Goal: Information Seeking & Learning: Learn about a topic

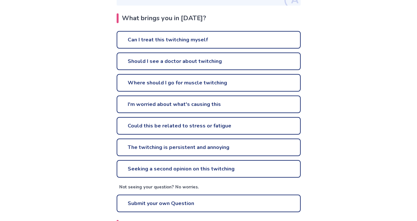
scroll to position [183, 0]
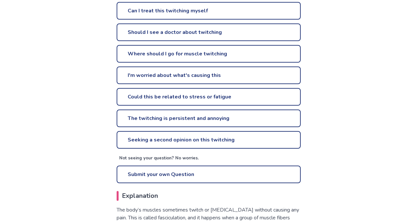
click at [261, 116] on link "The twitching is persistent and annoying" at bounding box center [209, 118] width 184 height 18
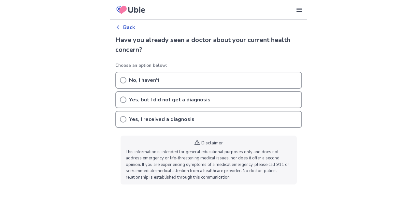
click at [284, 81] on div "No, I haven't" at bounding box center [208, 80] width 186 height 17
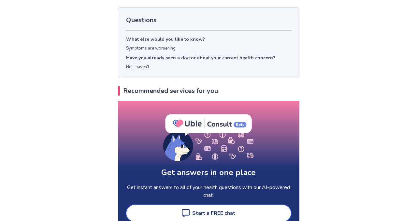
scroll to position [63, 0]
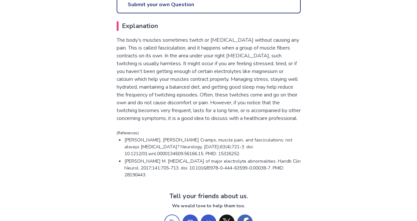
scroll to position [348, 0]
